Goal: Obtain resource: Obtain resource

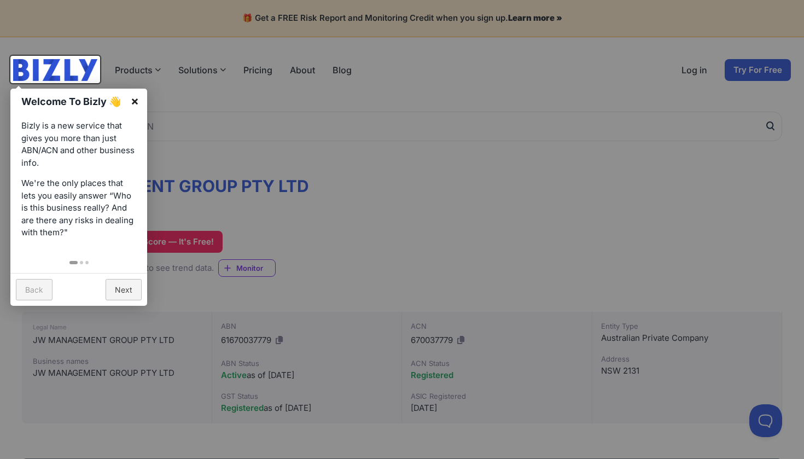
click at [137, 102] on link "×" at bounding box center [135, 101] width 25 height 25
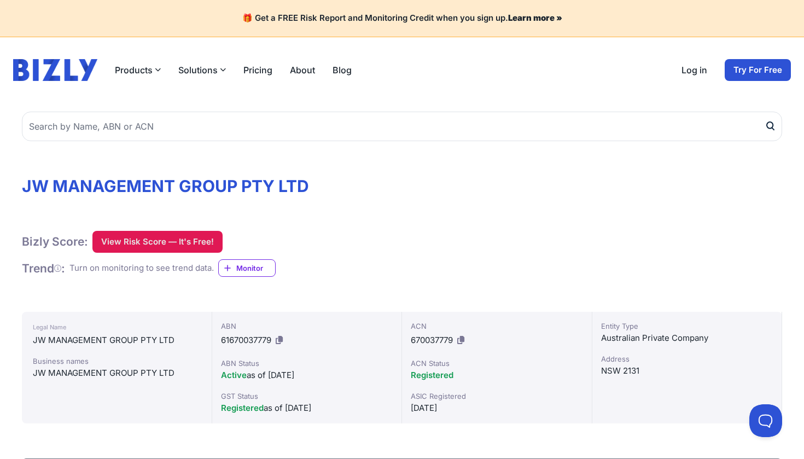
click at [146, 248] on button "View Risk Score — It's Free!" at bounding box center [157, 242] width 130 height 22
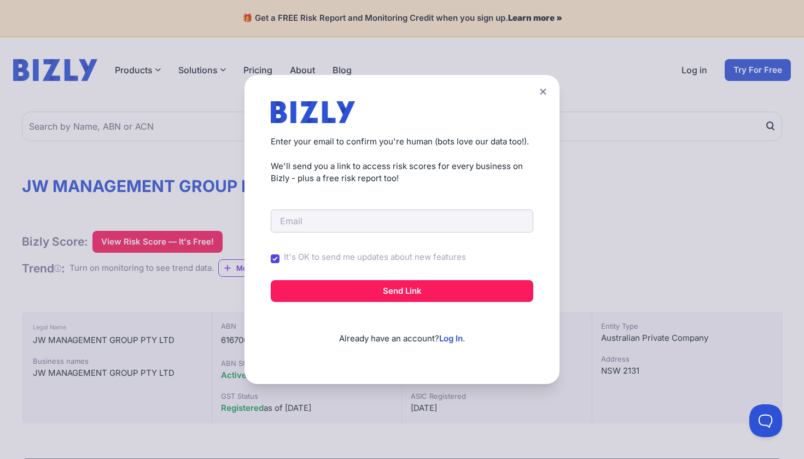
click at [276, 254] on input "It's OK to send me updates about new features" at bounding box center [275, 258] width 9 height 9
checkbox input "false"
click at [333, 223] on input "email" at bounding box center [402, 220] width 263 height 23
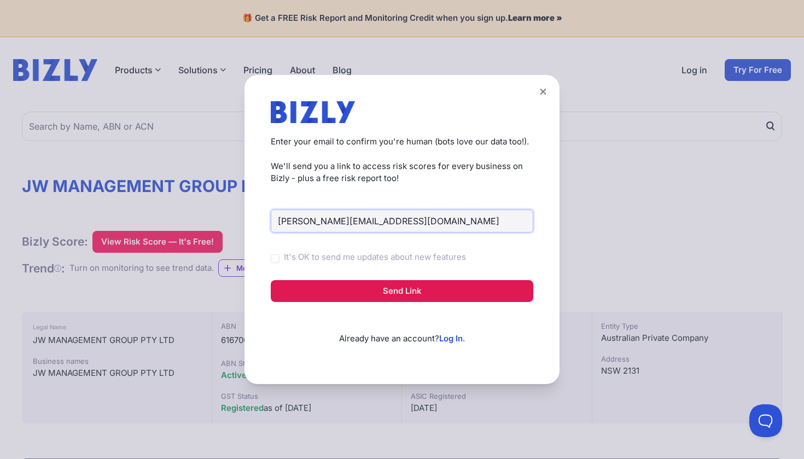
type input "[PERSON_NAME][EMAIL_ADDRESS][DOMAIN_NAME]"
click at [329, 288] on button "Send Link" at bounding box center [402, 291] width 263 height 22
click at [384, 294] on button "Send Link" at bounding box center [402, 291] width 263 height 22
click at [394, 293] on button "Send Link" at bounding box center [402, 291] width 263 height 22
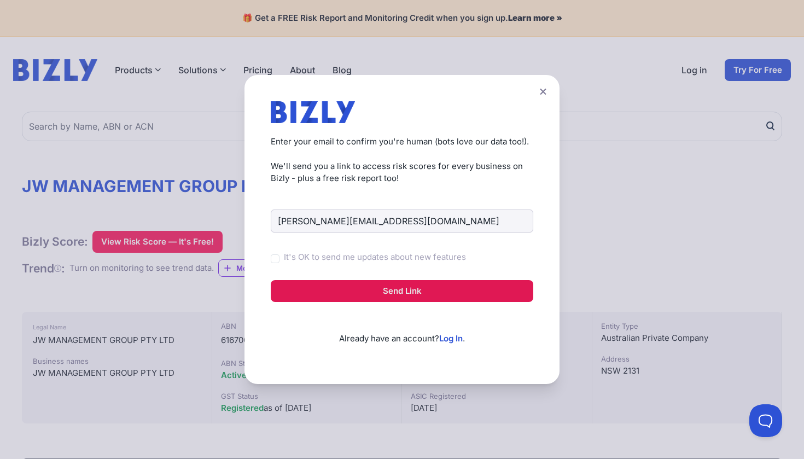
click at [394, 293] on button "Send Link" at bounding box center [402, 291] width 263 height 22
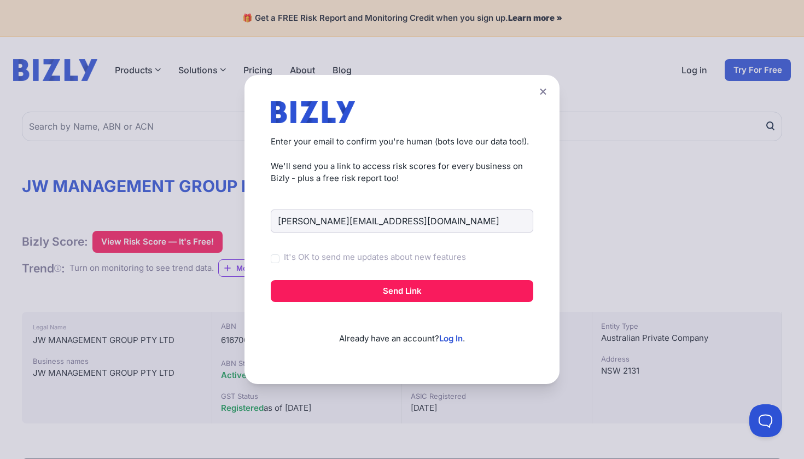
click at [397, 257] on label "It's OK to send me updates about new features" at bounding box center [375, 257] width 182 height 13
click at [0, 0] on input "It's OK to send me updates about new features" at bounding box center [0, 0] width 0 height 0
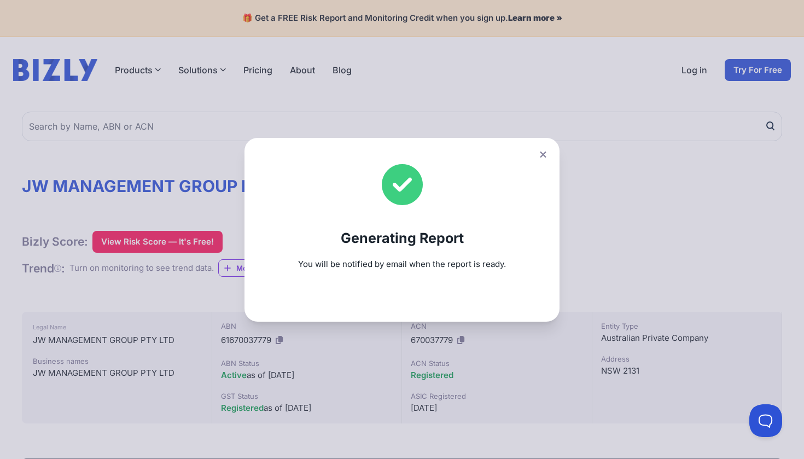
click at [547, 155] on button at bounding box center [542, 155] width 15 height 16
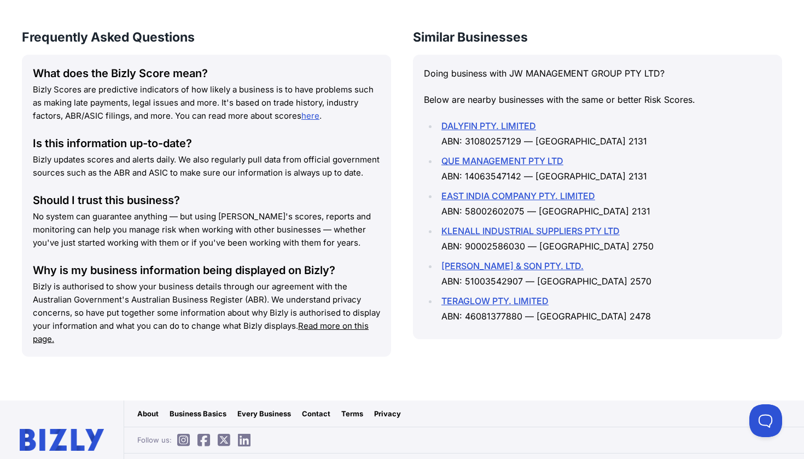
scroll to position [1523, 0]
